Goal: Task Accomplishment & Management: Use online tool/utility

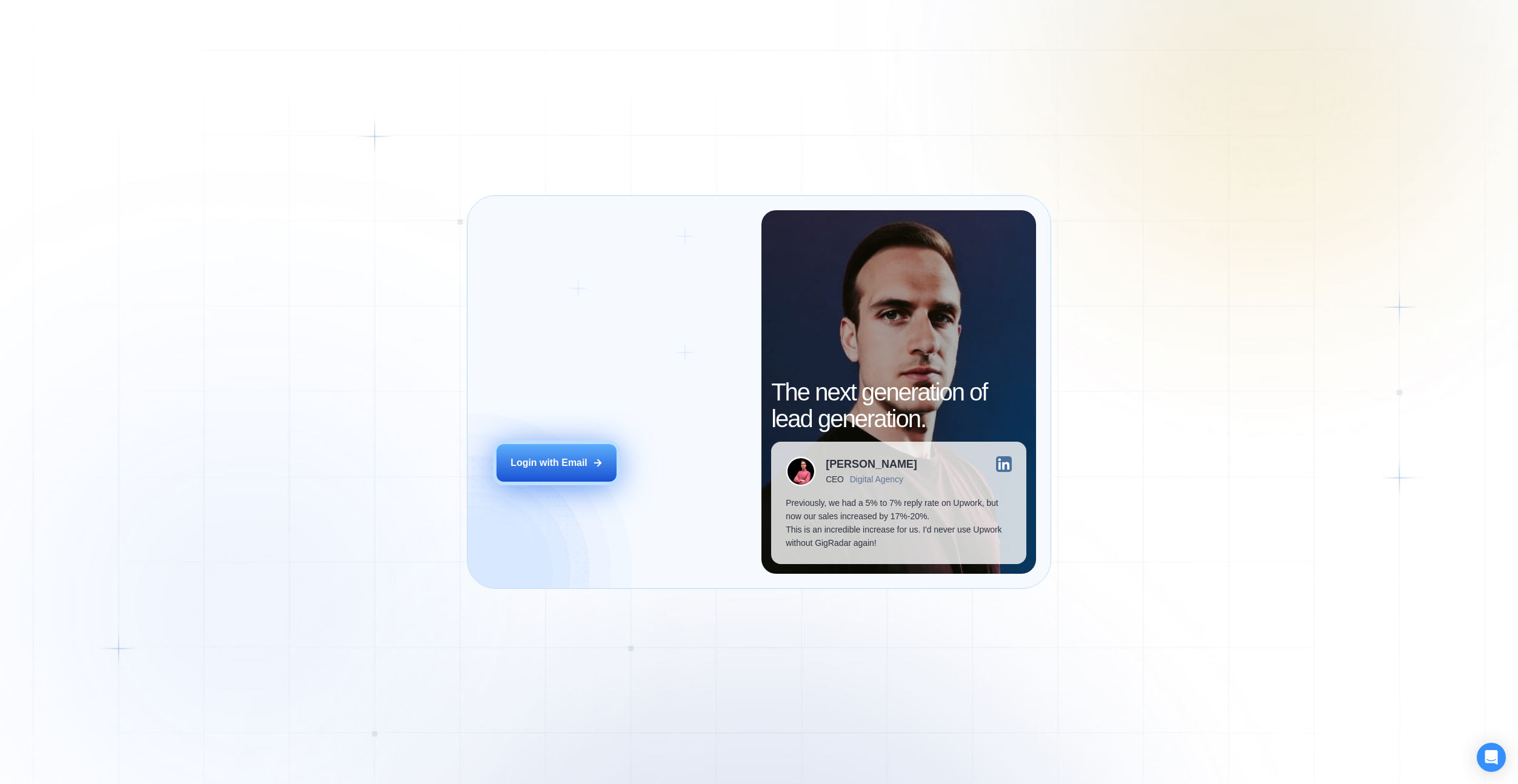
click at [568, 466] on div "Login with Email" at bounding box center [549, 463] width 77 height 13
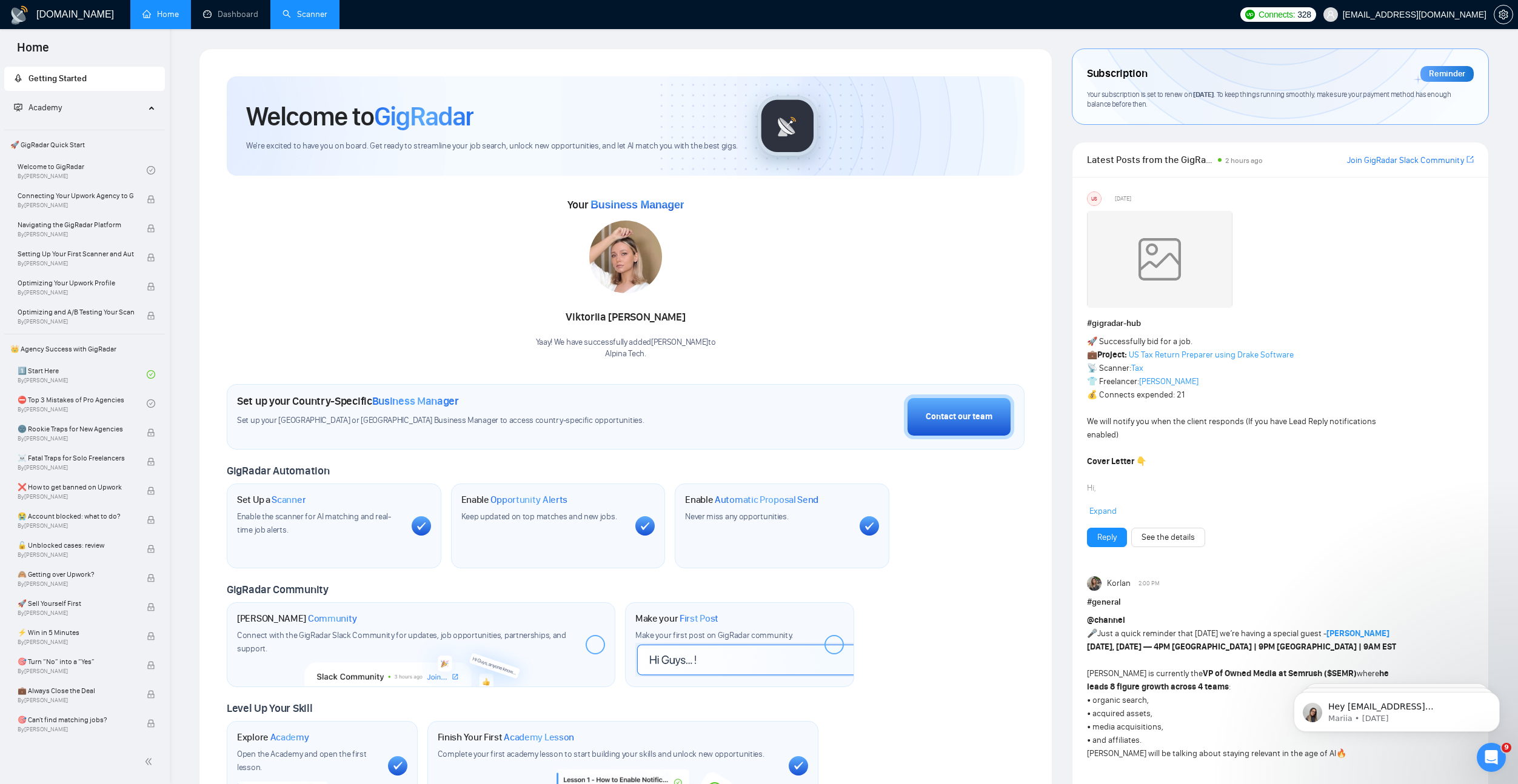
click at [313, 9] on link "Scanner" at bounding box center [305, 14] width 45 height 10
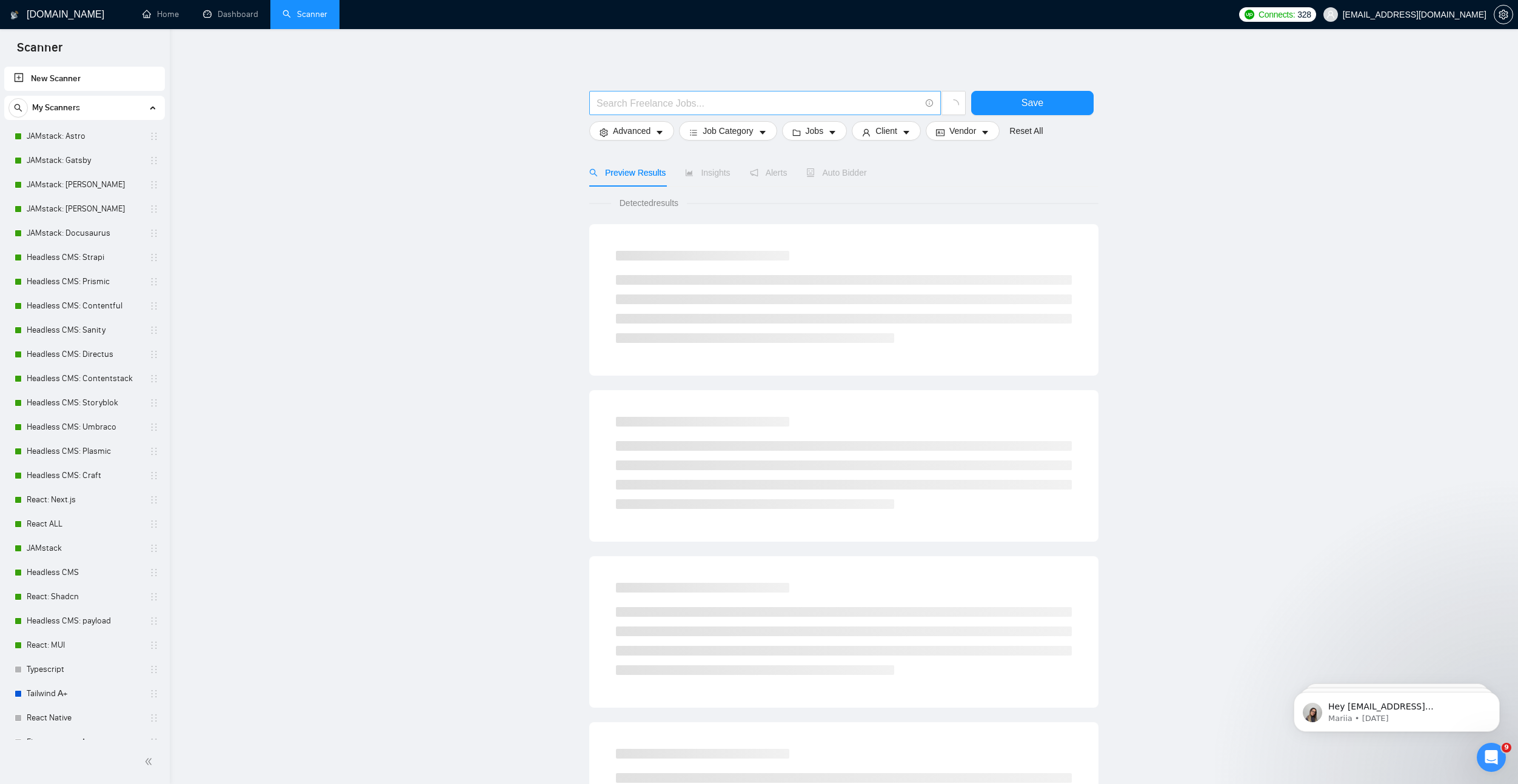
click at [695, 105] on input "text" at bounding box center [758, 103] width 324 height 15
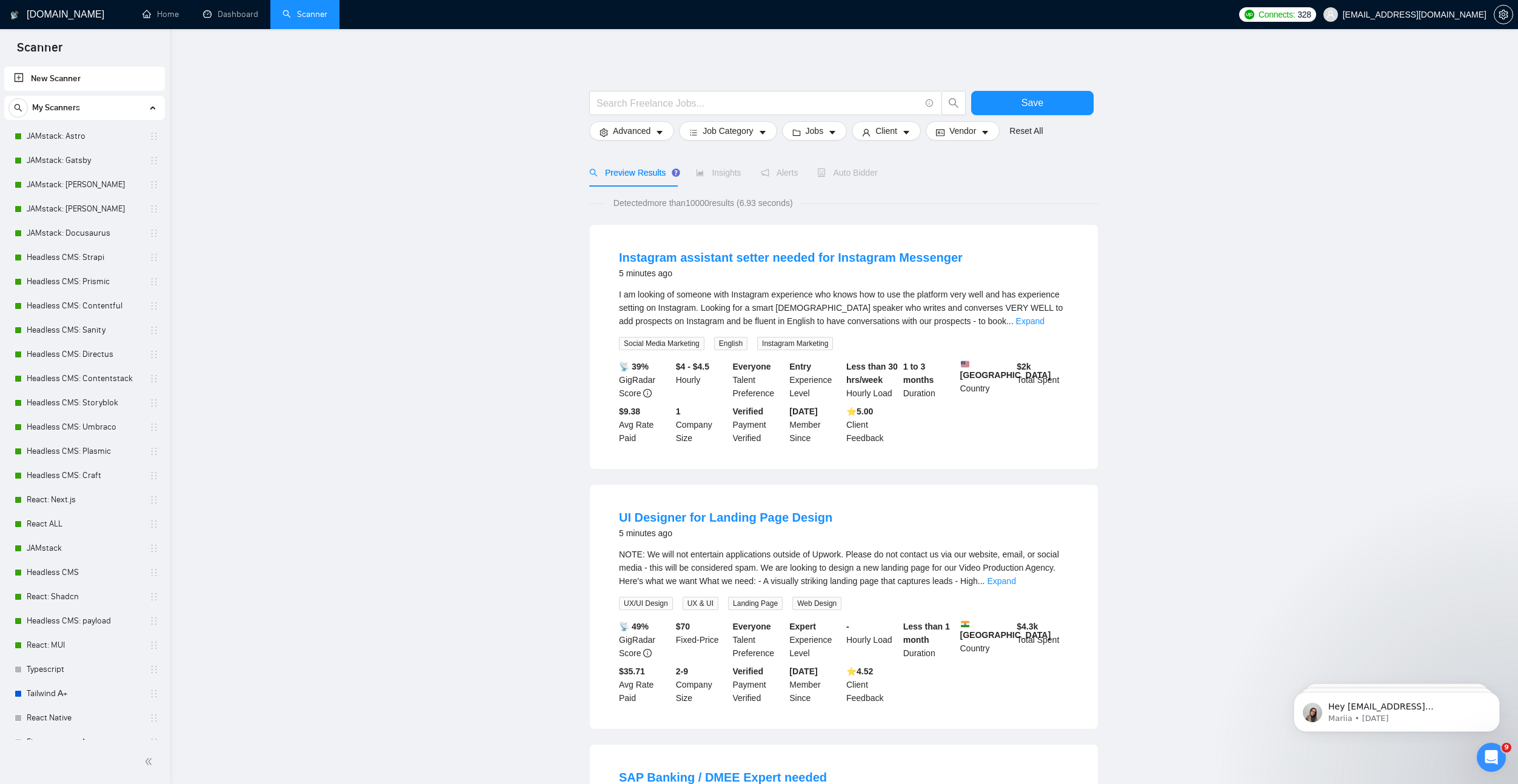
click at [748, 90] on div at bounding box center [844, 85] width 509 height 12
click at [750, 97] on input "text" at bounding box center [758, 103] width 324 height 15
paste input "saas"
type input "saas"
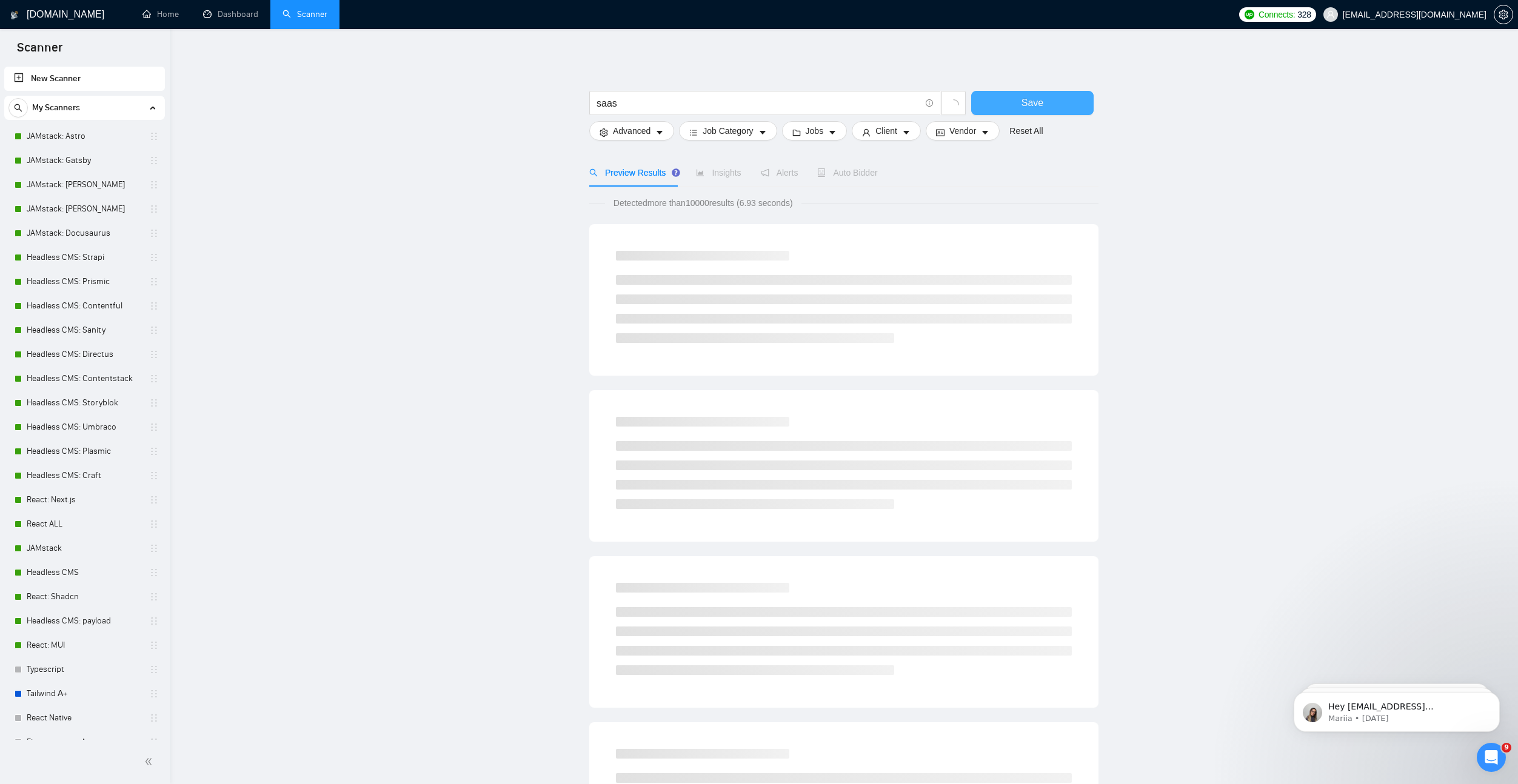
drag, startPoint x: 990, startPoint y: 107, endPoint x: 990, endPoint y: 94, distance: 13.0
click at [989, 106] on button "Save" at bounding box center [1032, 103] width 122 height 24
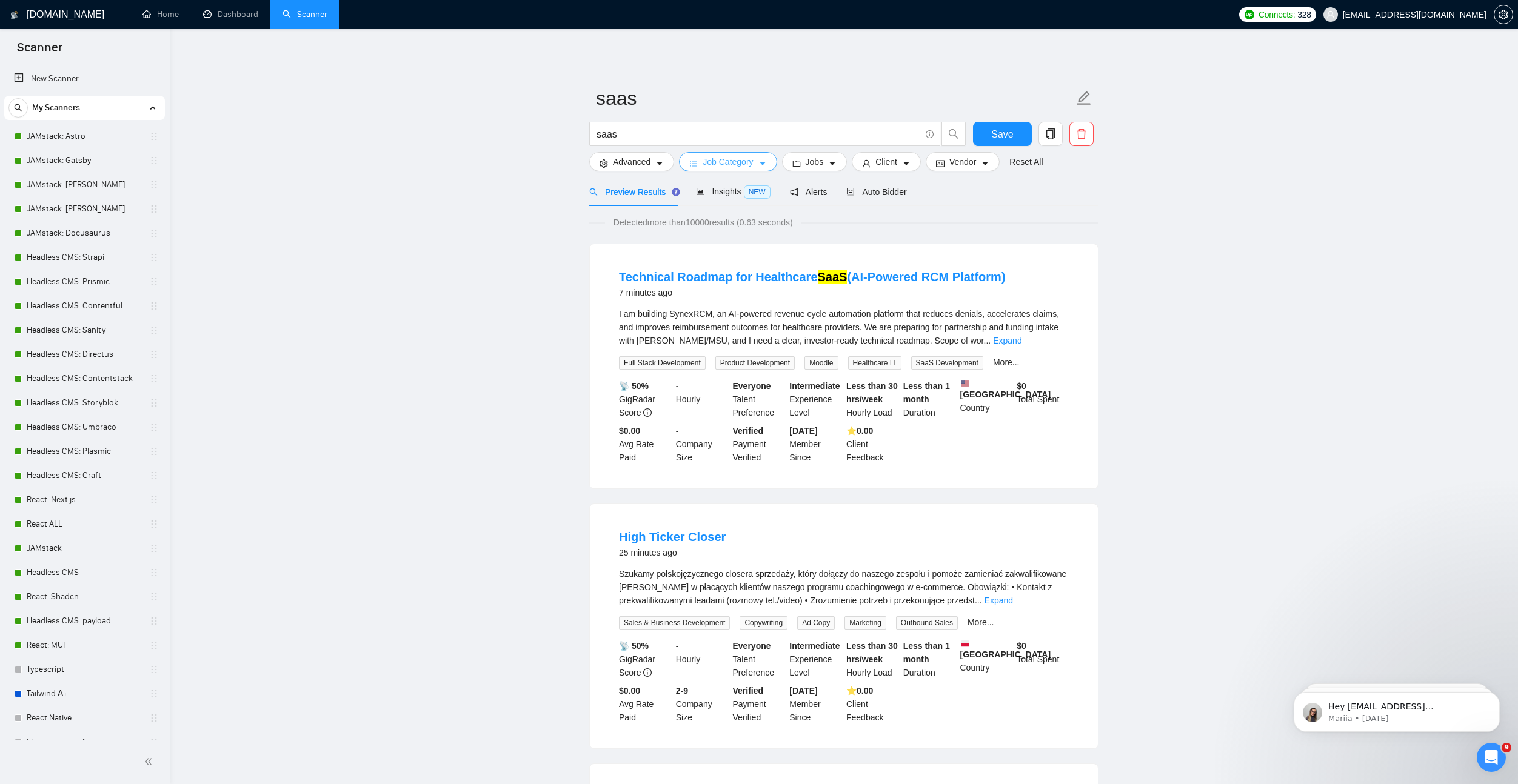
click at [713, 160] on span "Job Category" at bounding box center [727, 162] width 50 height 13
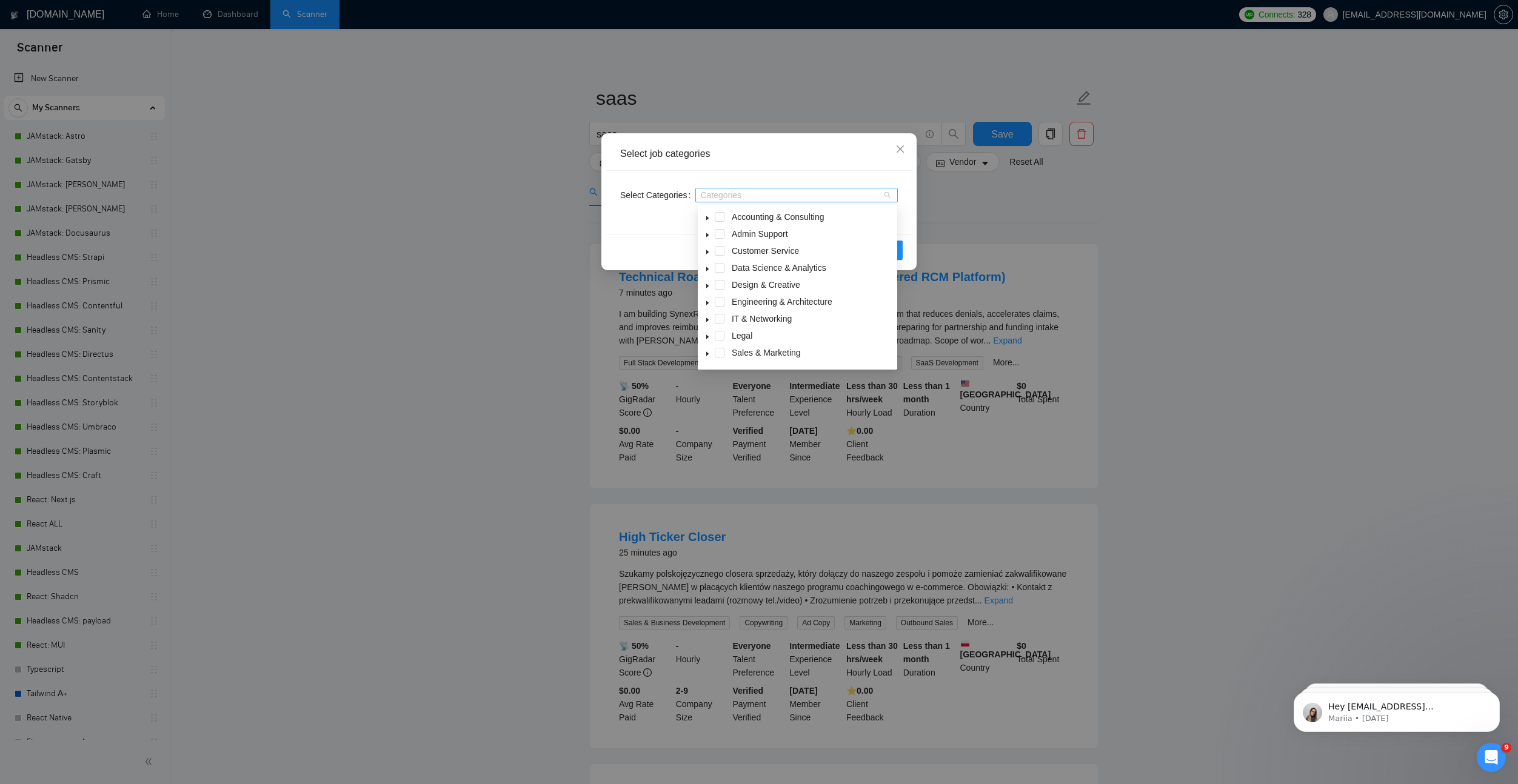
click at [718, 198] on div at bounding box center [790, 195] width 184 height 10
click at [705, 304] on icon "caret-down" at bounding box center [707, 304] width 6 height 6
click at [984, 212] on div "Select job categories Select Categories Categories Reset OK" at bounding box center [759, 392] width 1518 height 784
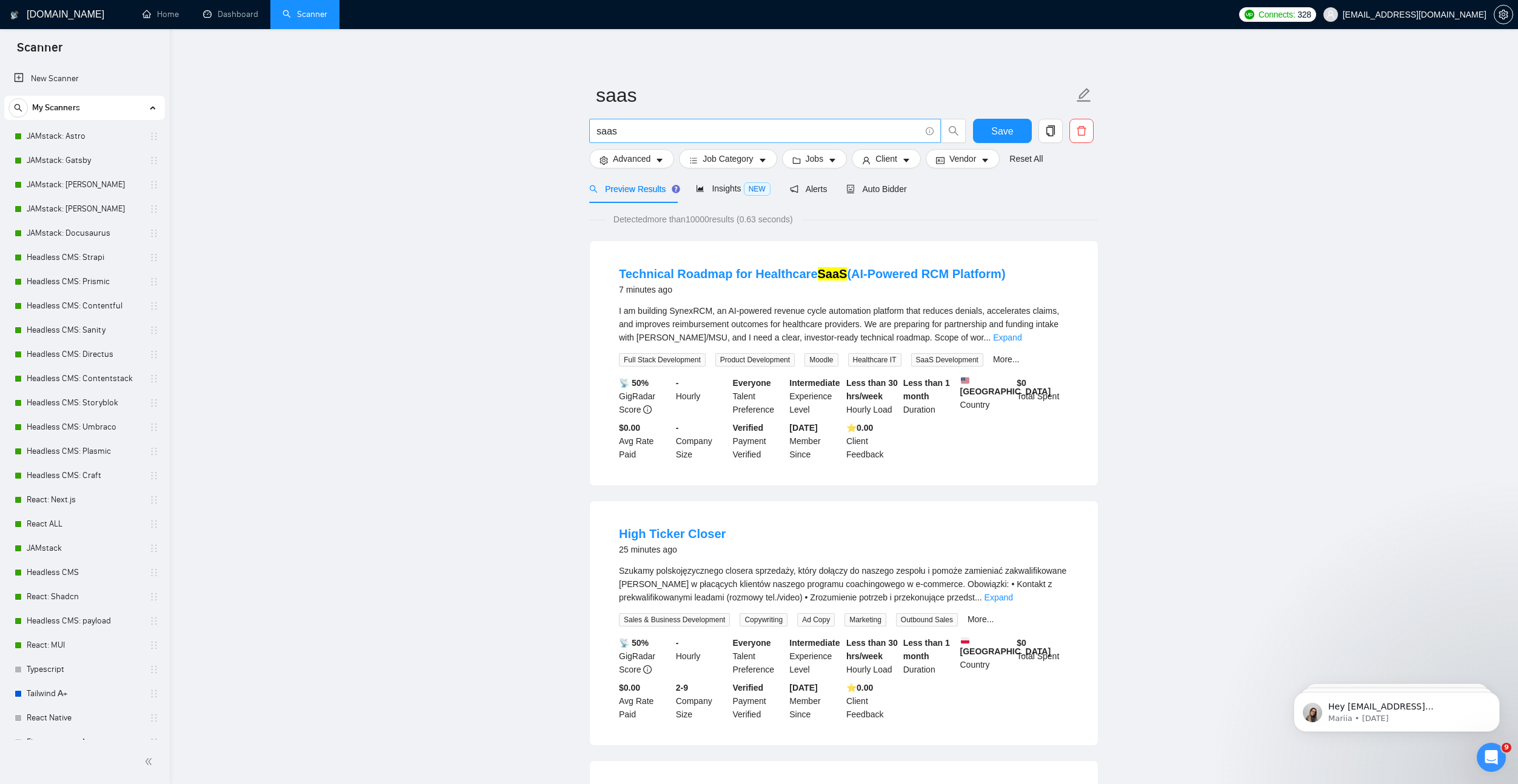
click at [715, 129] on input "saas" at bounding box center [758, 131] width 324 height 15
type input "nest.js"
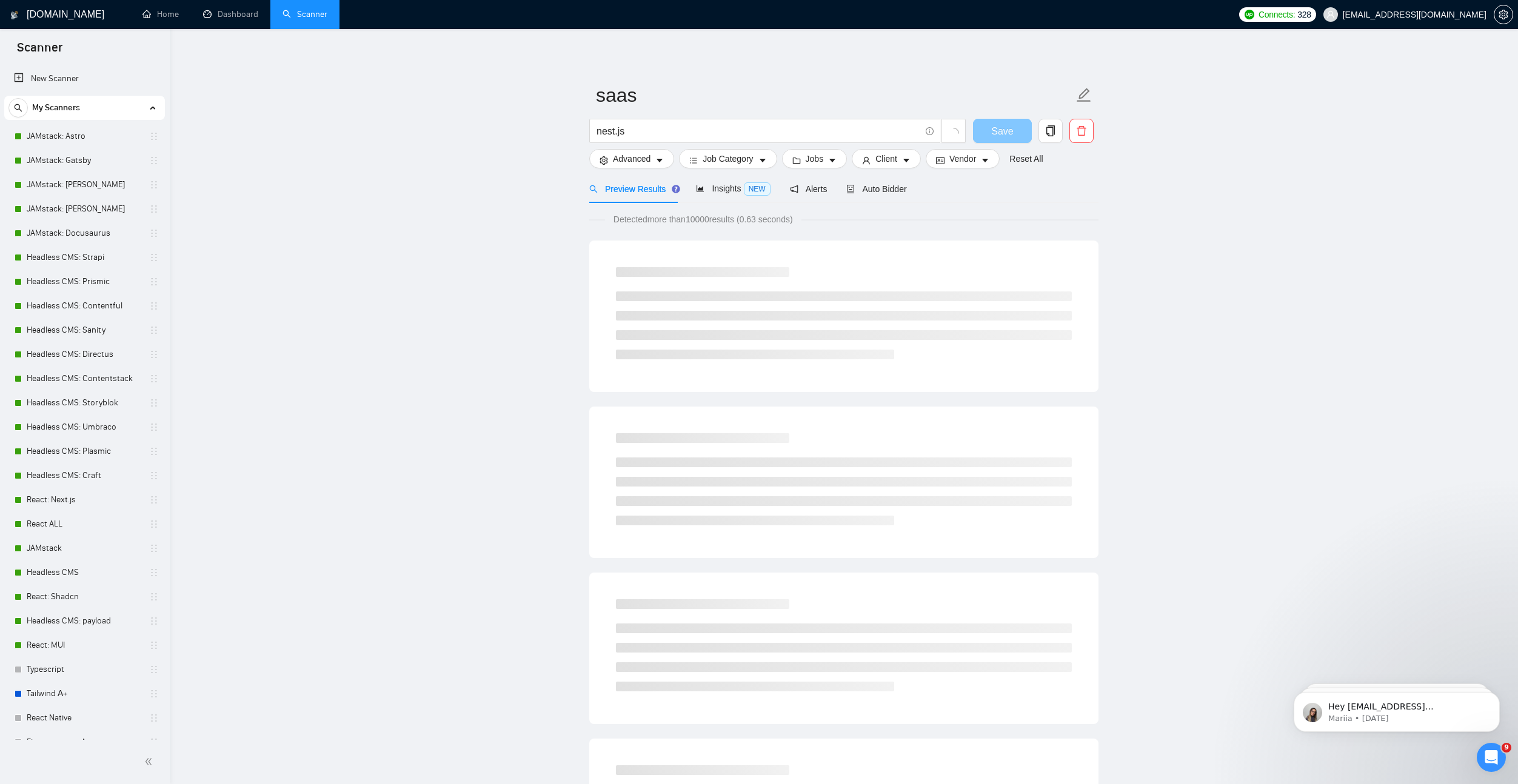
click at [979, 126] on button "Save" at bounding box center [1002, 131] width 59 height 24
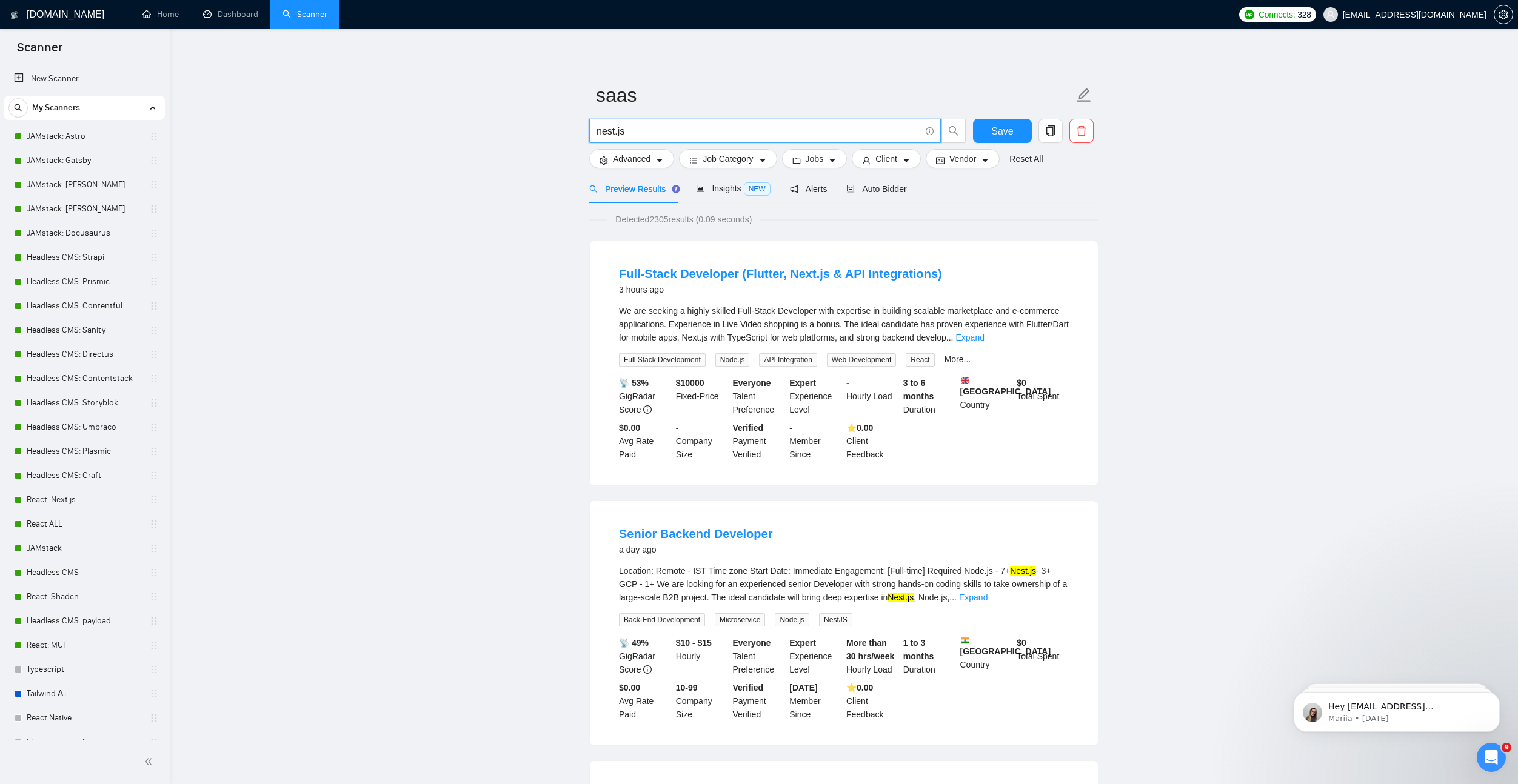
click at [660, 124] on input "nest.js" at bounding box center [758, 131] width 324 height 15
drag, startPoint x: 671, startPoint y: 126, endPoint x: 590, endPoint y: 128, distance: 81.0
click at [590, 128] on span "nest.js" at bounding box center [765, 131] width 351 height 24
click at [691, 140] on span "nest.js" at bounding box center [765, 131] width 351 height 24
